Goal: Information Seeking & Learning: Check status

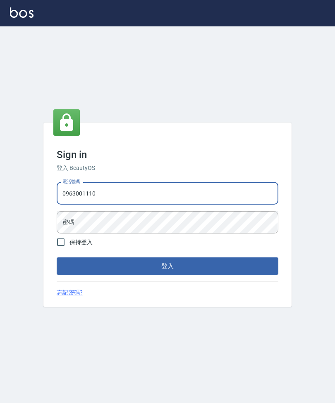
type input "0963001110"
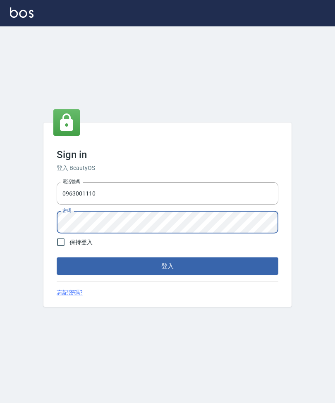
click at [313, 219] on div "Sign in 登入 BeautyOS 電話號碼 [PHONE_NUMBER] 電話號碼 密碼 密碼 保持登入 登入 忘記密碼?" at bounding box center [167, 214] width 335 height 377
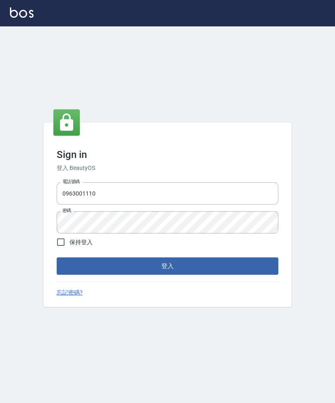
click at [250, 275] on button "登入" at bounding box center [167, 266] width 221 height 17
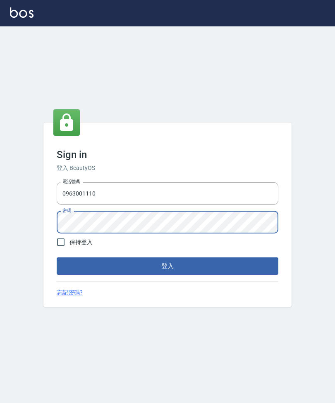
click at [167, 275] on button "登入" at bounding box center [167, 266] width 221 height 17
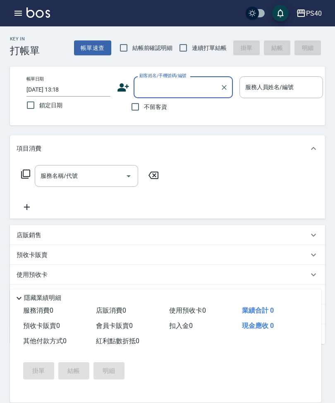
click at [17, 19] on button "button" at bounding box center [18, 13] width 17 height 17
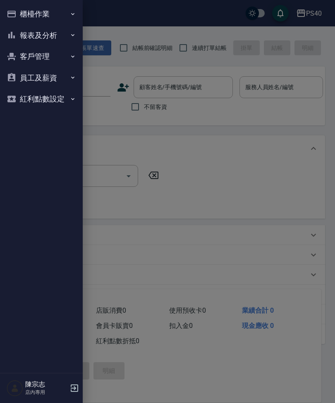
click at [41, 36] on button "報表及分析" at bounding box center [41, 35] width 76 height 21
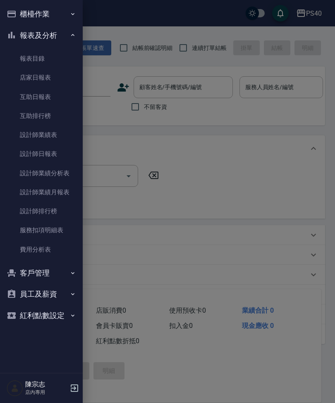
click at [47, 249] on link "費用分析表" at bounding box center [41, 249] width 76 height 19
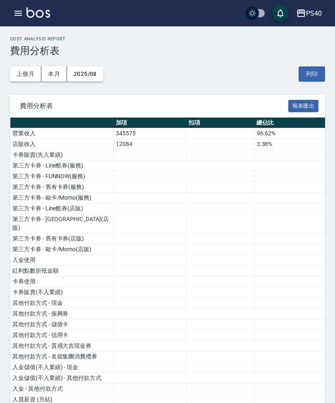
click at [25, 78] on button "上個月" at bounding box center [25, 73] width 31 height 15
click at [21, 142] on td "店販收入" at bounding box center [61, 144] width 103 height 11
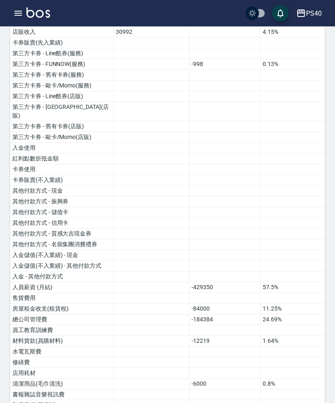
click at [20, 42] on td "卡券販賣(先入業績)" at bounding box center [61, 43] width 103 height 11
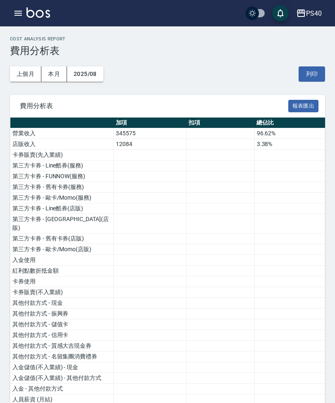
click at [18, 18] on button "button" at bounding box center [18, 13] width 17 height 17
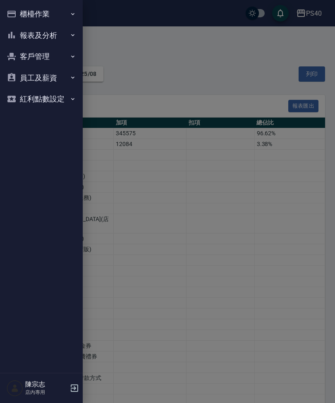
click at [42, 36] on button "報表及分析" at bounding box center [41, 35] width 76 height 21
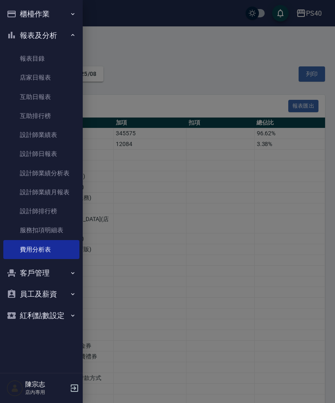
click at [49, 157] on link "設計師日報表" at bounding box center [41, 154] width 76 height 19
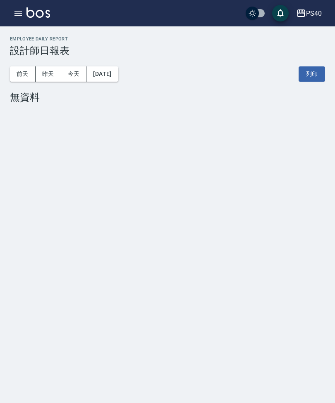
click at [114, 77] on button "2025/08/16" at bounding box center [101, 73] width 31 height 15
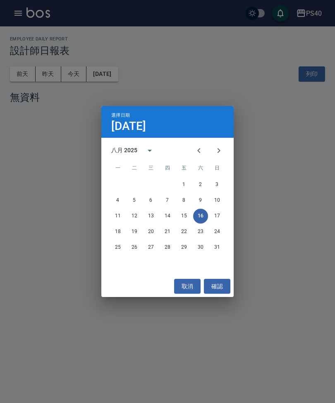
click at [199, 148] on icon "Previous month" at bounding box center [199, 151] width 10 height 10
click at [167, 254] on button "31" at bounding box center [167, 247] width 15 height 15
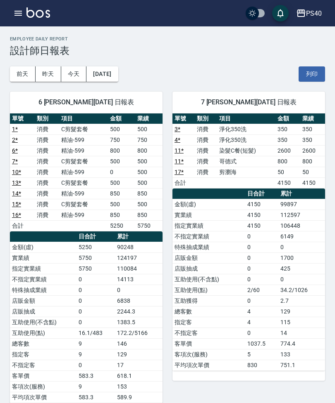
click at [115, 77] on button "2025/07/31" at bounding box center [101, 73] width 31 height 15
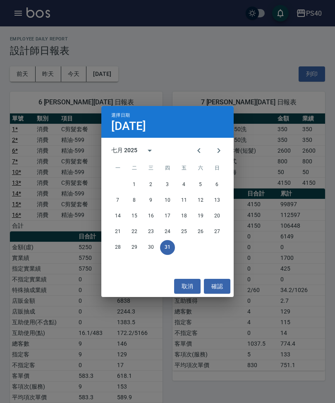
click at [148, 249] on button "30" at bounding box center [150, 247] width 15 height 15
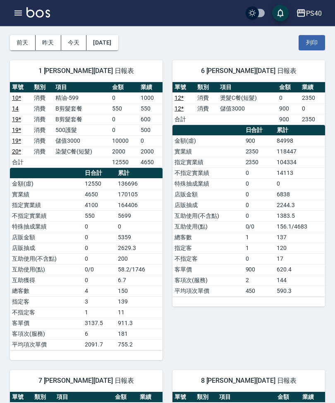
scroll to position [26, 0]
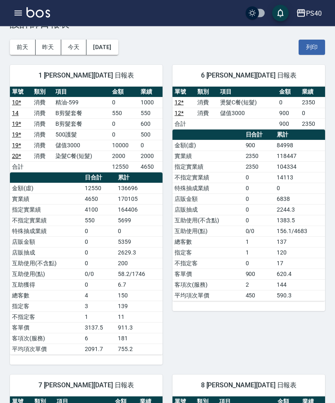
click at [118, 51] on button "2025/07/30" at bounding box center [101, 47] width 31 height 15
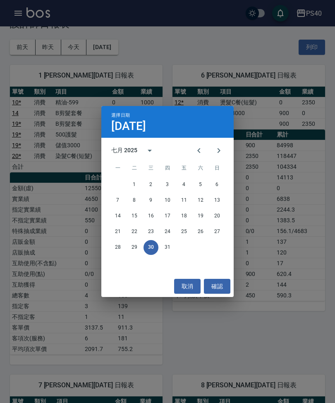
click at [134, 250] on button "29" at bounding box center [134, 247] width 15 height 15
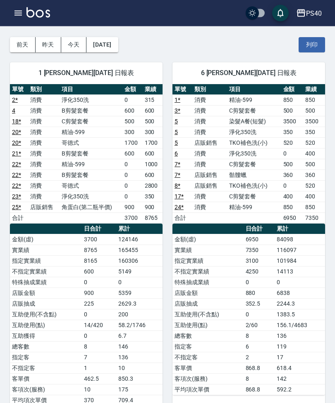
scroll to position [12, 0]
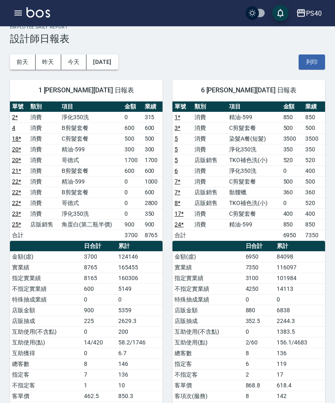
click at [110, 64] on button "2025/07/29" at bounding box center [101, 62] width 31 height 15
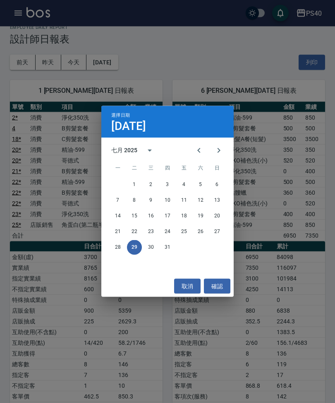
scroll to position [12, 0]
click at [115, 248] on button "28" at bounding box center [117, 247] width 15 height 15
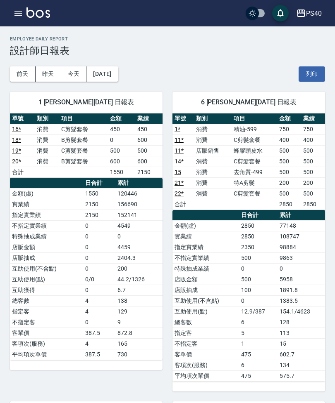
click at [116, 77] on button "2025/07/28" at bounding box center [101, 73] width 31 height 15
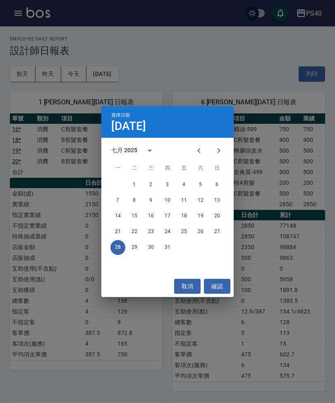
click at [222, 234] on button "27" at bounding box center [216, 232] width 15 height 15
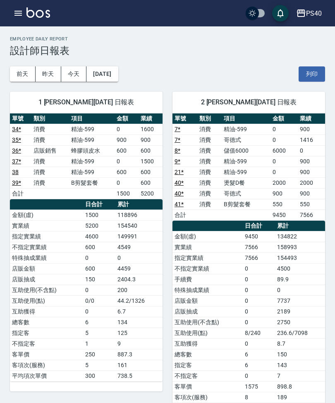
click at [310, 14] on div "PS40" at bounding box center [314, 13] width 16 height 10
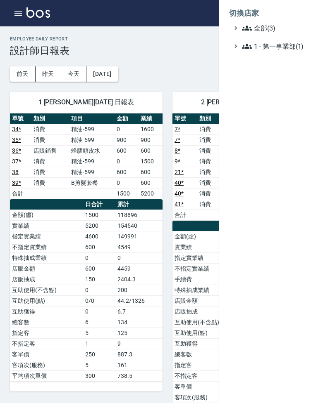
click at [176, 66] on div at bounding box center [167, 201] width 335 height 403
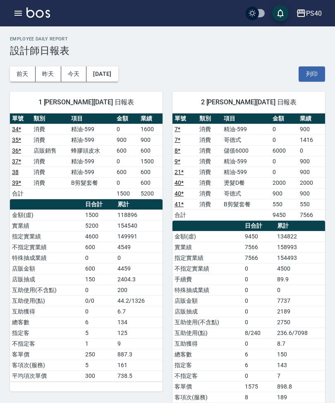
click at [22, 18] on button "button" at bounding box center [18, 13] width 17 height 17
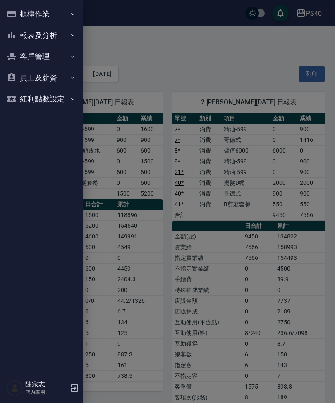
click at [71, 389] on icon "button" at bounding box center [74, 389] width 10 height 10
